Goal: Transaction & Acquisition: Download file/media

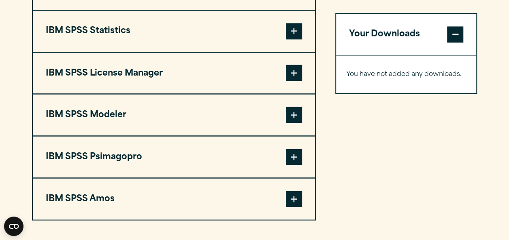
scroll to position [607, 0]
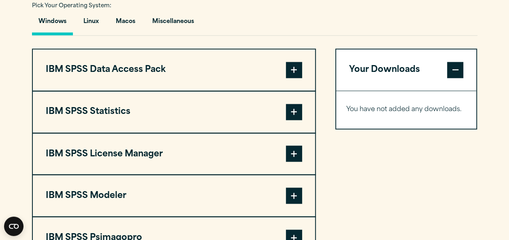
click at [291, 104] on span at bounding box center [294, 112] width 16 height 16
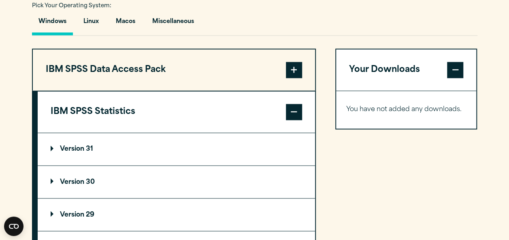
scroll to position [648, 0]
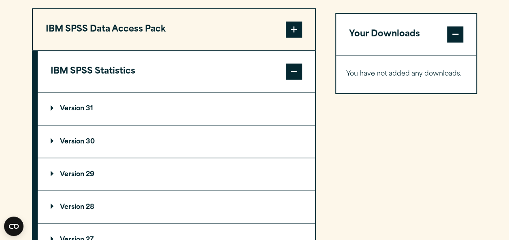
click at [79, 178] on summary "Version 29" at bounding box center [176, 174] width 277 height 32
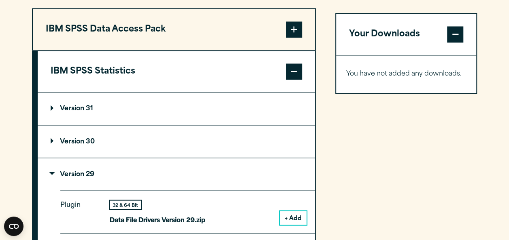
scroll to position [769, 0]
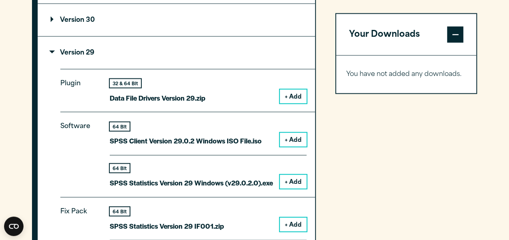
click at [290, 178] on button "+ Add" at bounding box center [293, 182] width 27 height 14
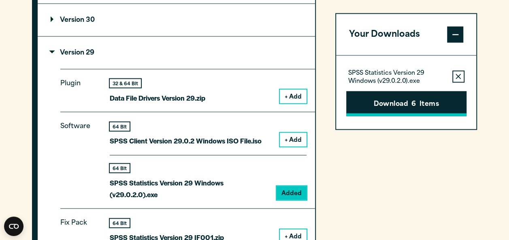
click at [400, 98] on button "Download 6 Items" at bounding box center [406, 103] width 120 height 25
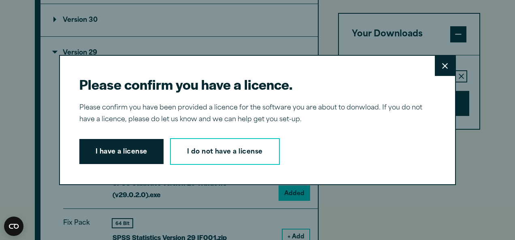
click at [121, 150] on button "I have a license" at bounding box center [121, 151] width 84 height 25
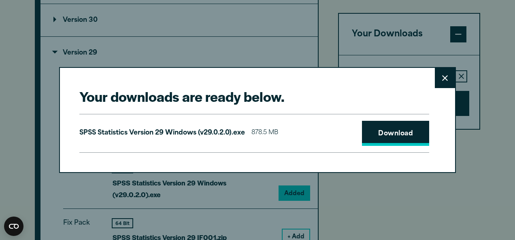
click at [397, 140] on link "Download" at bounding box center [395, 133] width 67 height 25
click at [436, 79] on button "Close" at bounding box center [445, 78] width 20 height 20
